Goal: Book appointment/travel/reservation

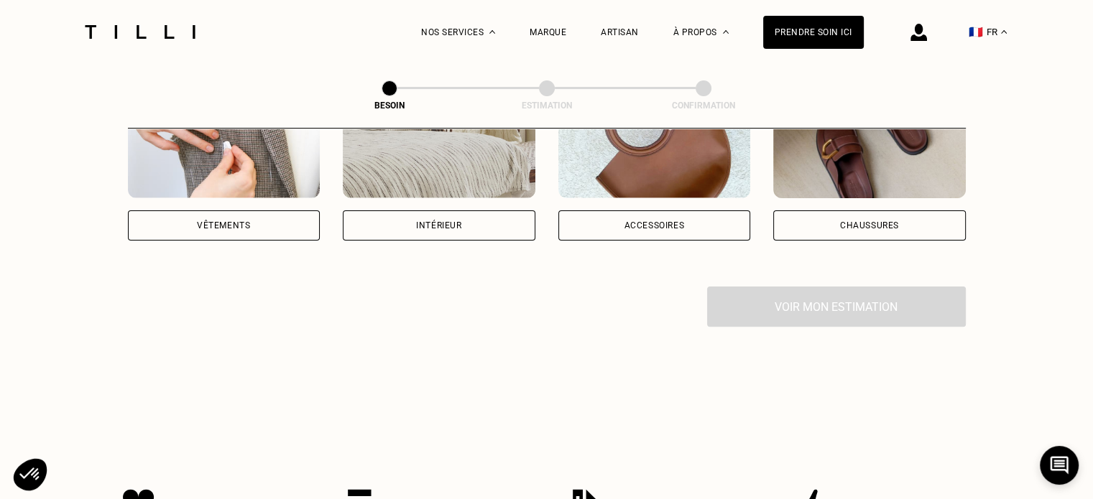
scroll to position [215, 0]
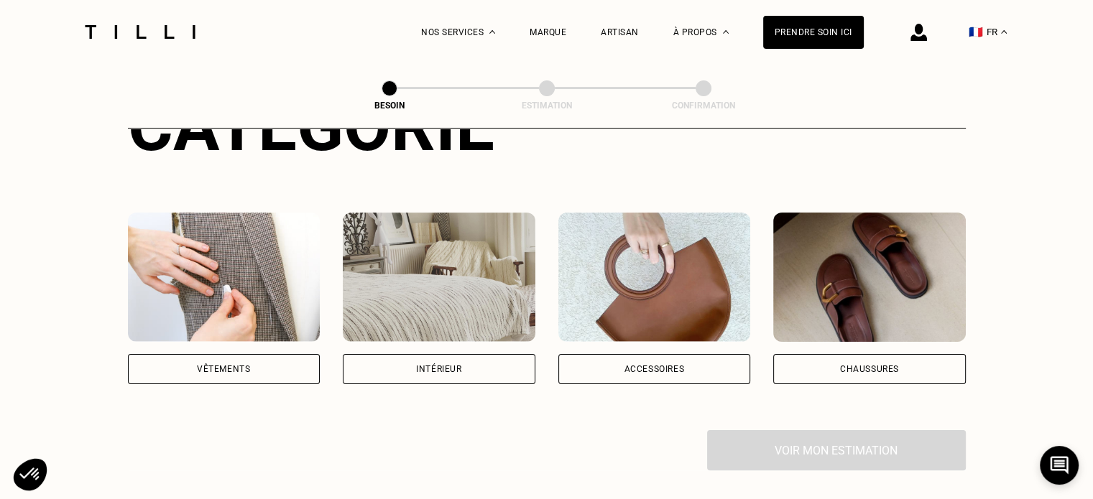
click at [878, 367] on div "Chaussures" at bounding box center [869, 369] width 193 height 30
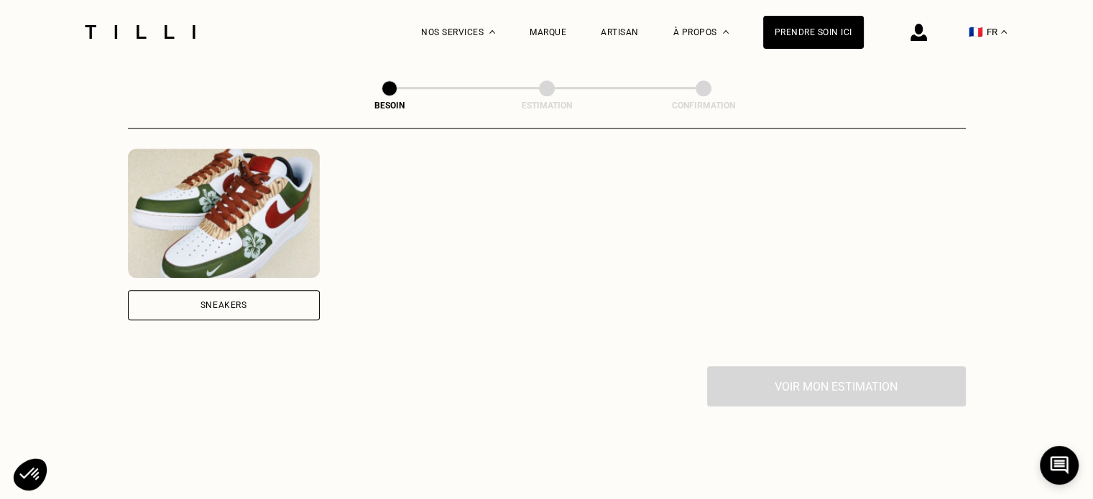
scroll to position [971, 0]
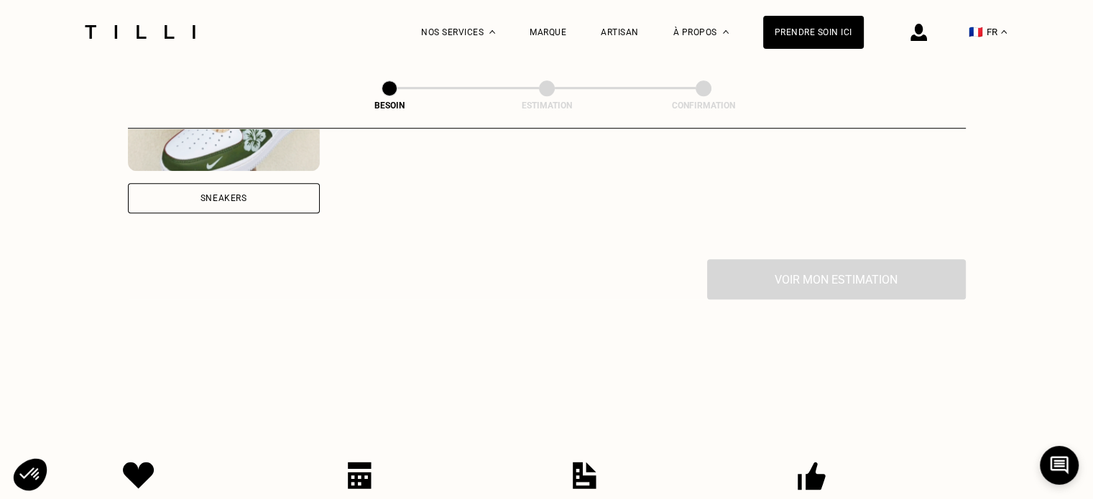
click at [251, 183] on div "Sneakers" at bounding box center [224, 198] width 193 height 30
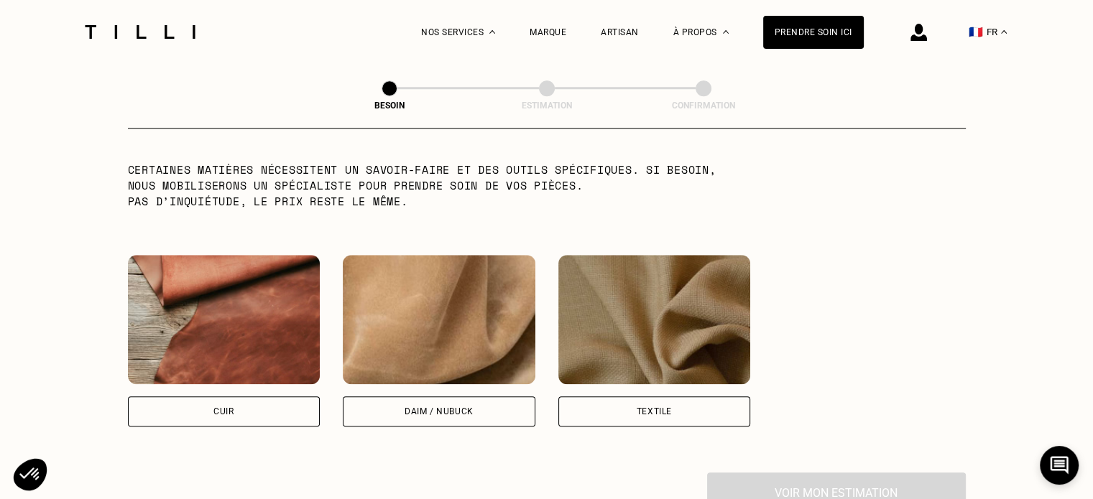
scroll to position [1270, 0]
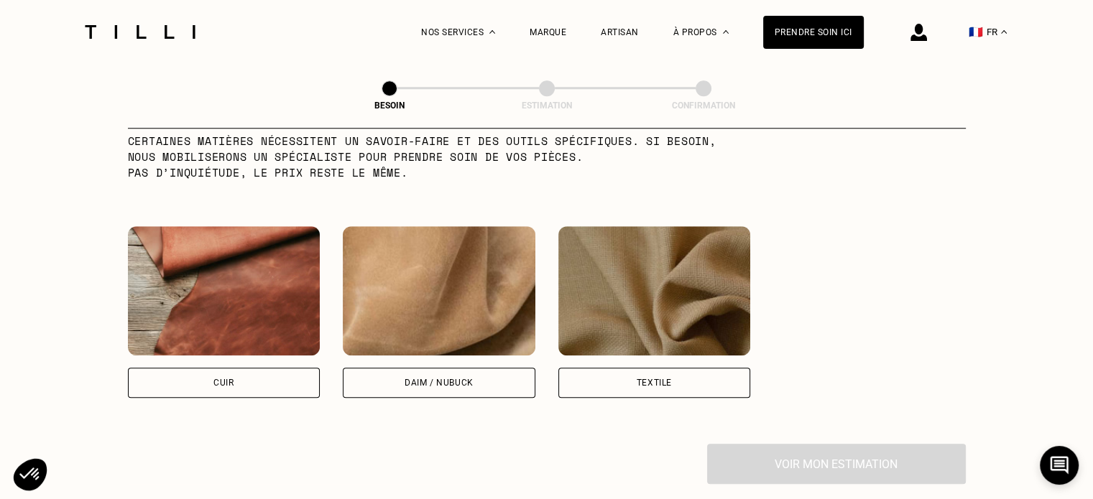
click at [654, 379] on div "Textile" at bounding box center [653, 383] width 35 height 9
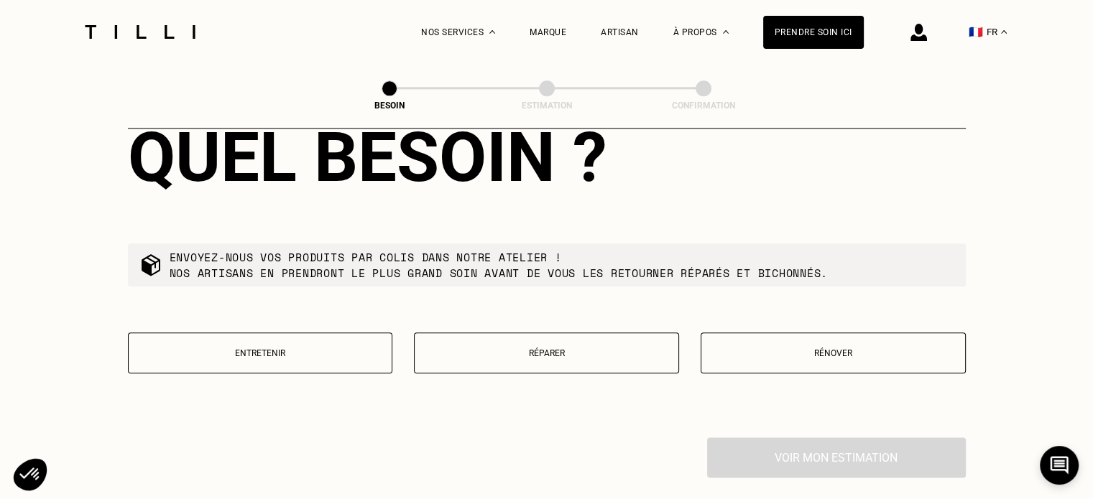
scroll to position [1756, 0]
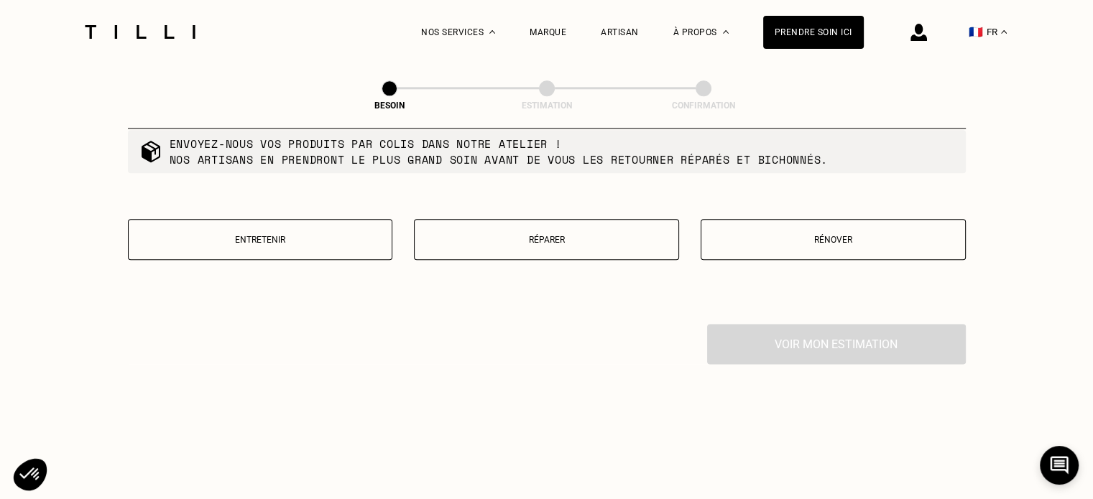
click at [300, 236] on button "Entretenir" at bounding box center [260, 239] width 265 height 41
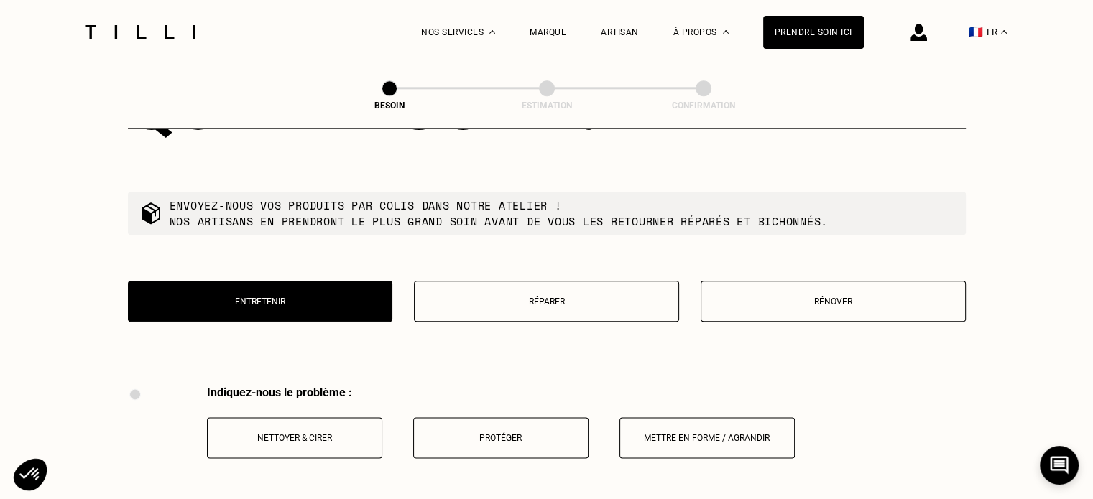
scroll to position [1838, 0]
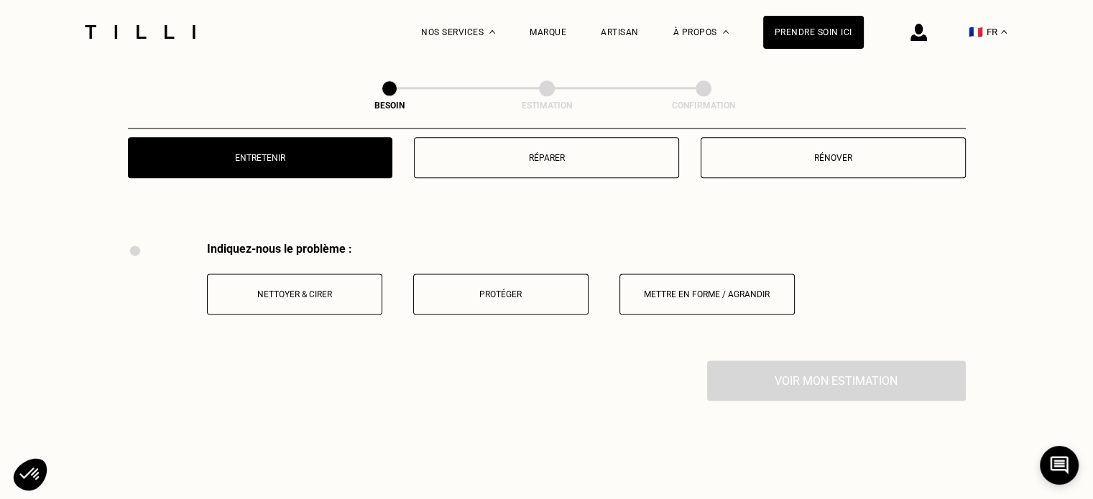
click at [861, 153] on p "Rénover" at bounding box center [832, 158] width 249 height 10
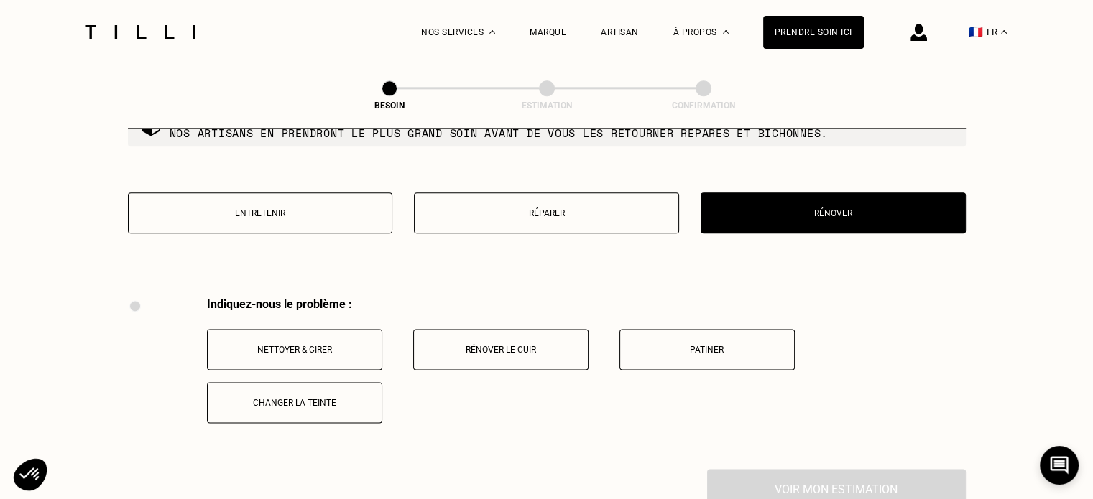
scroll to position [1766, 0]
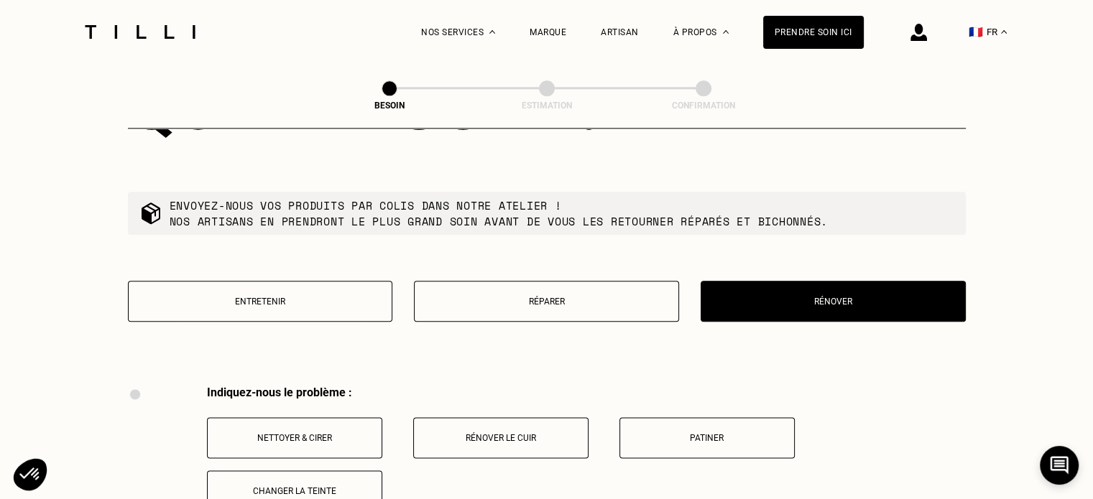
click at [569, 307] on button "Réparer" at bounding box center [546, 301] width 265 height 41
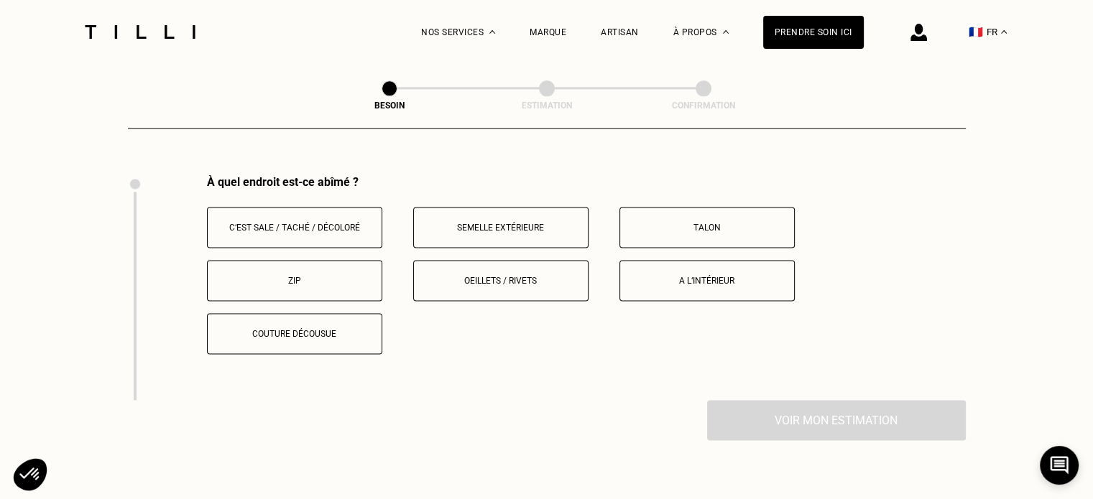
scroll to position [1910, 0]
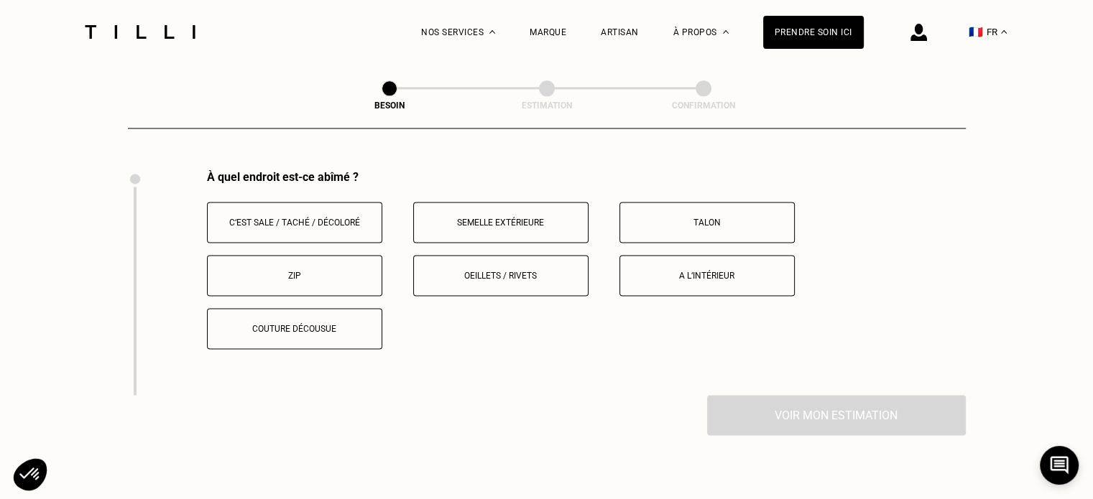
drag, startPoint x: 689, startPoint y: 267, endPoint x: 616, endPoint y: 323, distance: 91.8
click at [690, 271] on p "A l‘intérieur" at bounding box center [706, 276] width 159 height 10
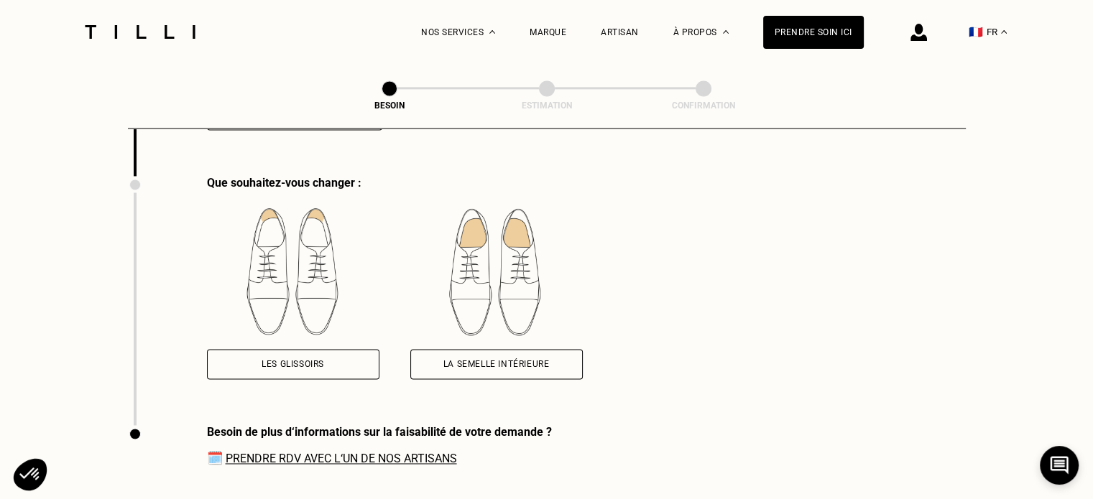
scroll to position [2135, 0]
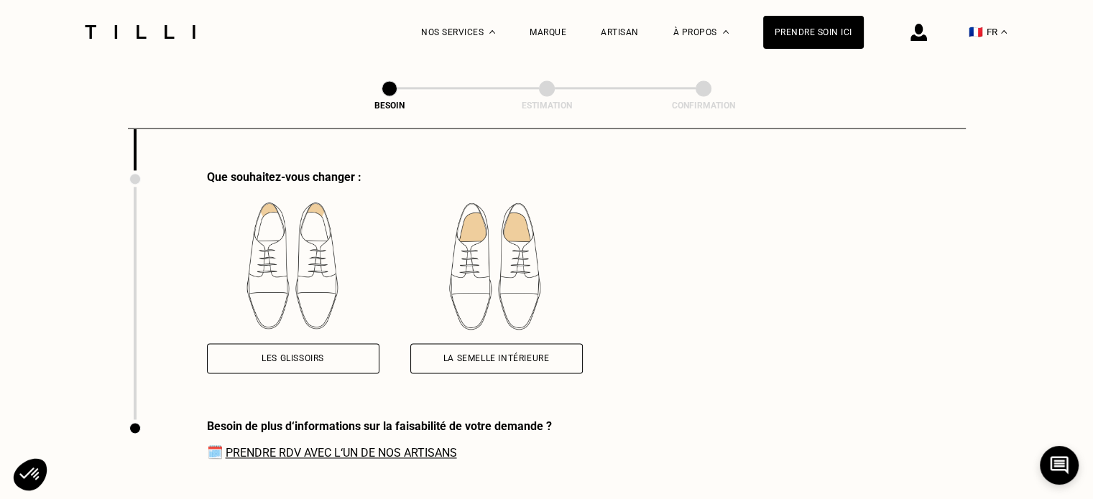
click at [285, 354] on div "Les glissoirs" at bounding box center [292, 358] width 62 height 9
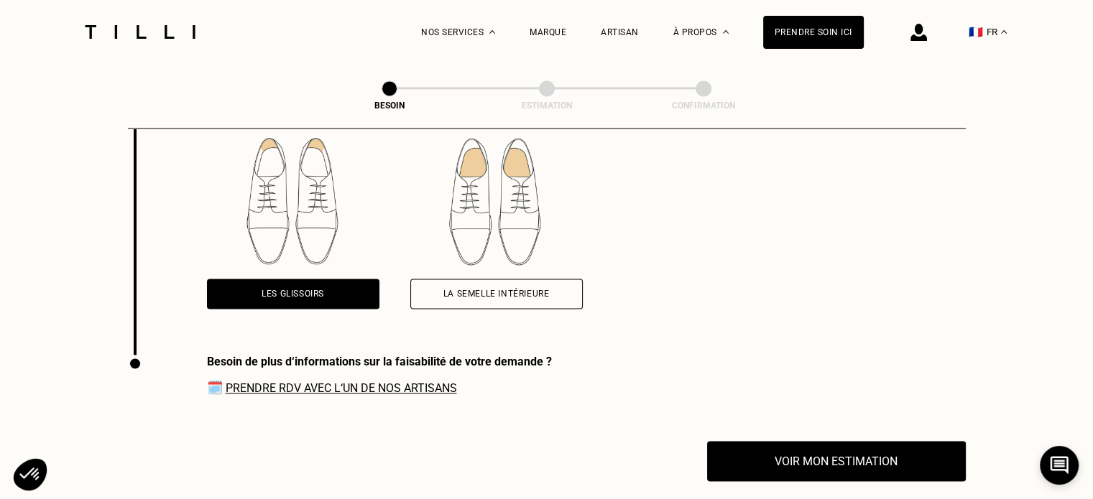
scroll to position [2278, 0]
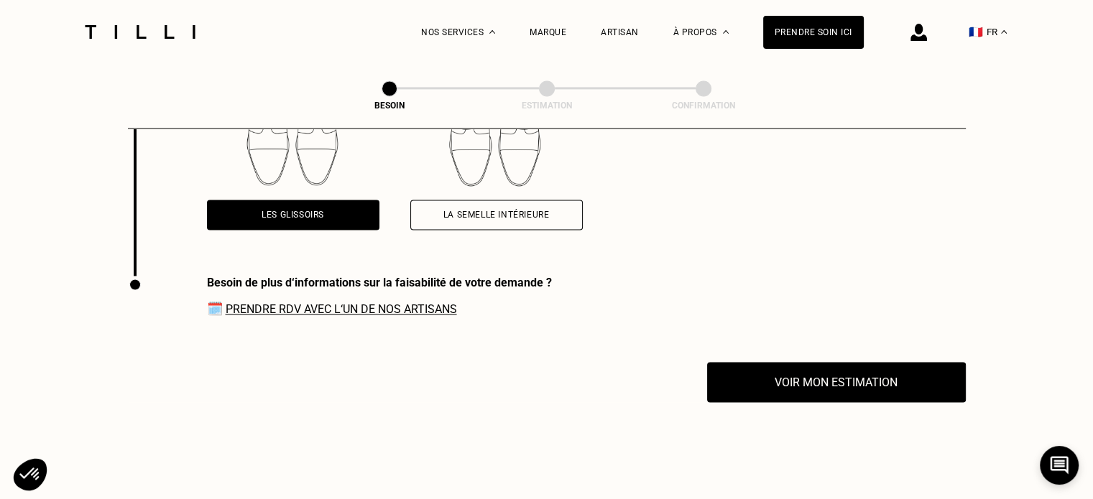
click at [358, 302] on link "Prendre RDV avec l‘un de nos artisans" at bounding box center [341, 309] width 231 height 14
